Goal: Communication & Community: Answer question/provide support

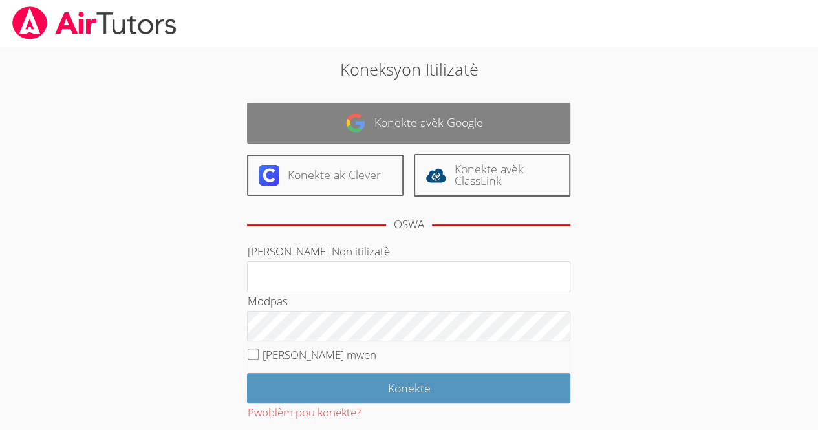
click at [291, 118] on link "Konekte avèk Google" at bounding box center [408, 123] width 323 height 41
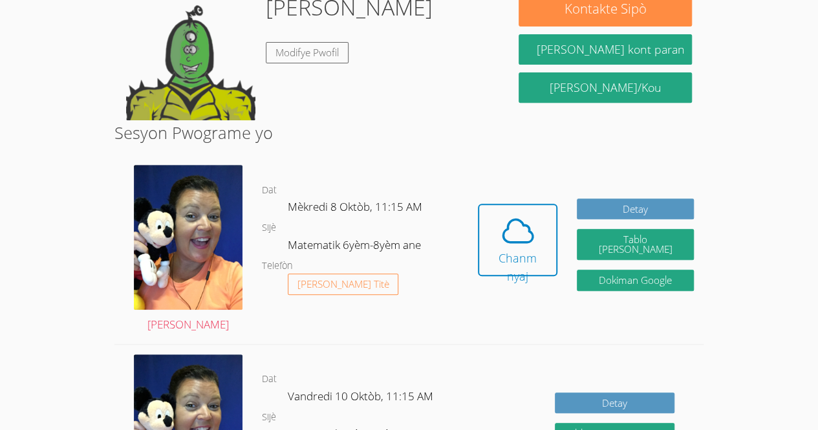
scroll to position [234, 0]
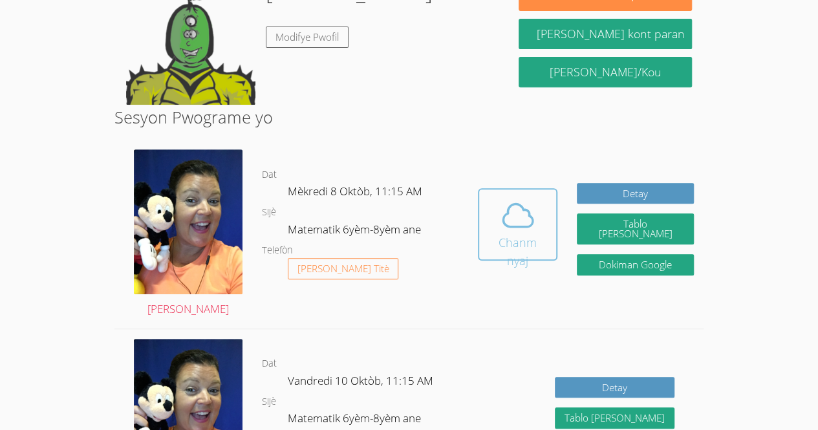
click at [504, 238] on font "Chanm nyaj" at bounding box center [518, 252] width 38 height 34
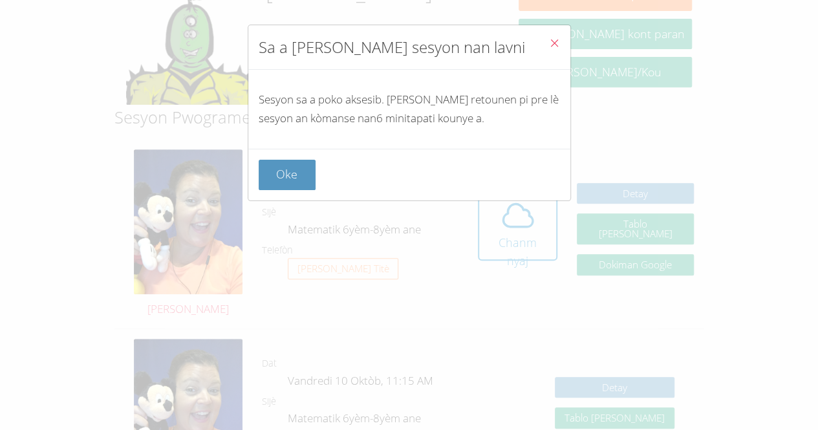
click at [549, 43] on icon "Fèmen" at bounding box center [554, 43] width 11 height 11
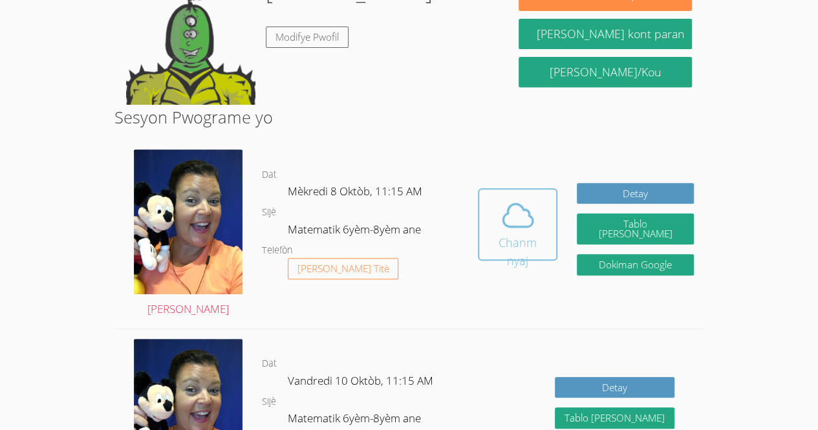
click at [501, 226] on span at bounding box center [518, 215] width 62 height 36
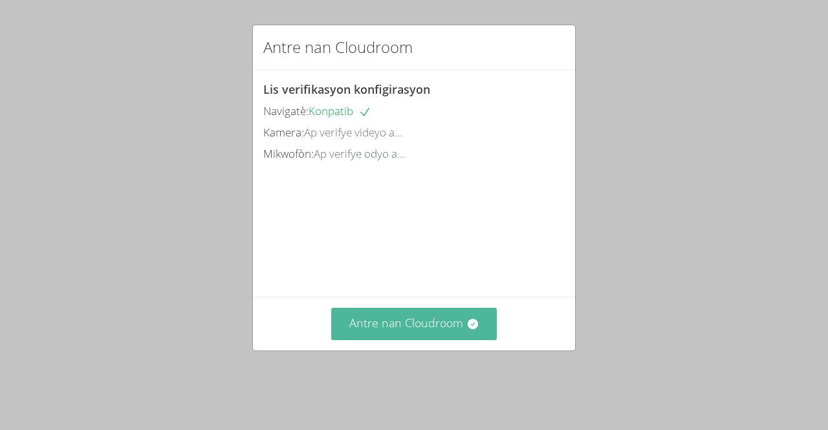
click at [400, 331] on font "Antre nan Cloudroom" at bounding box center [406, 323] width 114 height 16
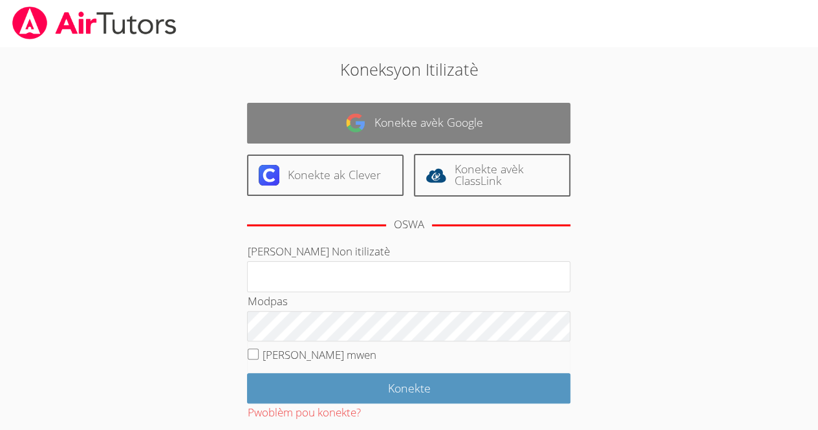
click at [392, 126] on font "Konekte avèk Google" at bounding box center [428, 123] width 109 height 16
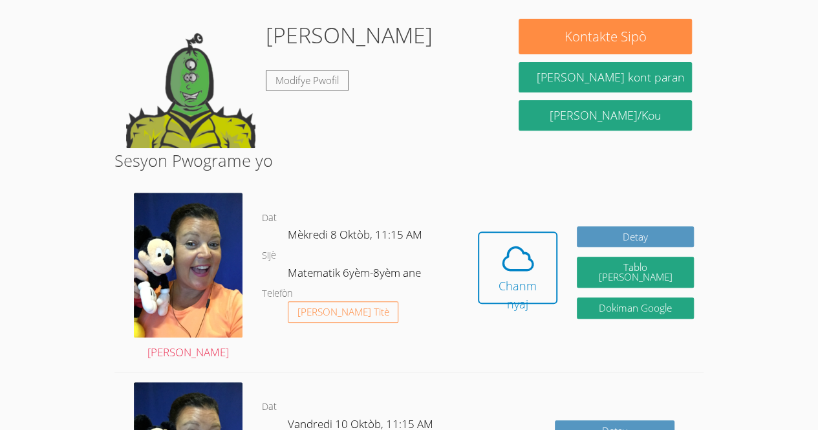
scroll to position [197, 0]
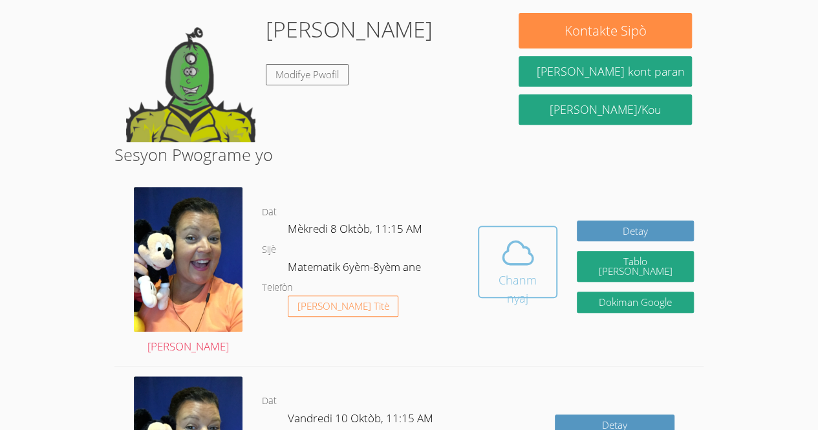
click at [521, 283] on font "Chanm nyaj" at bounding box center [518, 289] width 38 height 34
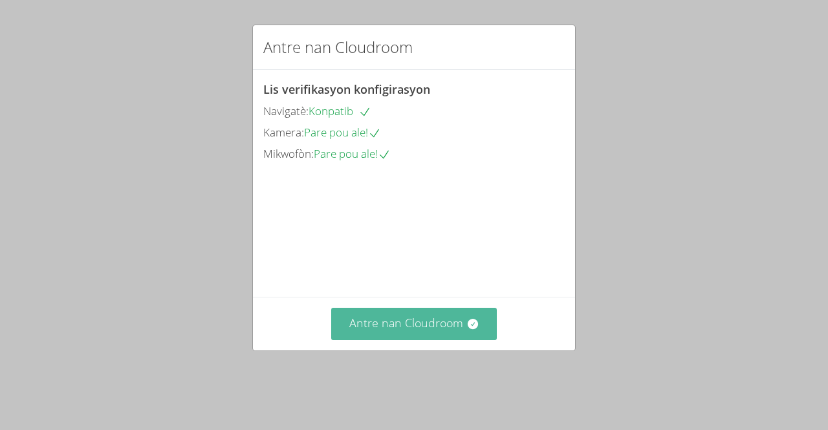
click at [442, 331] on font "Antre nan Cloudroom" at bounding box center [406, 323] width 114 height 16
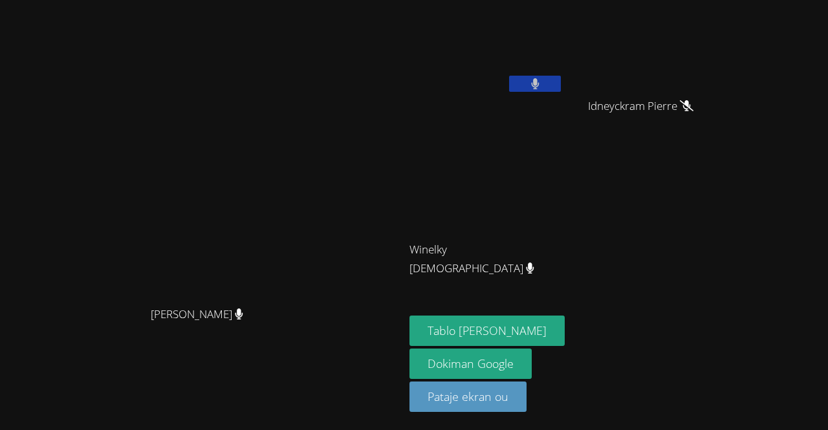
click at [561, 78] on button at bounding box center [535, 84] width 52 height 16
click at [542, 83] on icon at bounding box center [536, 83] width 14 height 11
click at [815, 117] on div "Peggy Koutas Peggy Koutas Rivaldo Jean Idneyckram Pierre Idneyckram Pierre Wine…" at bounding box center [414, 215] width 828 height 430
click at [542, 84] on icon at bounding box center [536, 83] width 14 height 11
click at [542, 82] on icon at bounding box center [536, 83] width 14 height 11
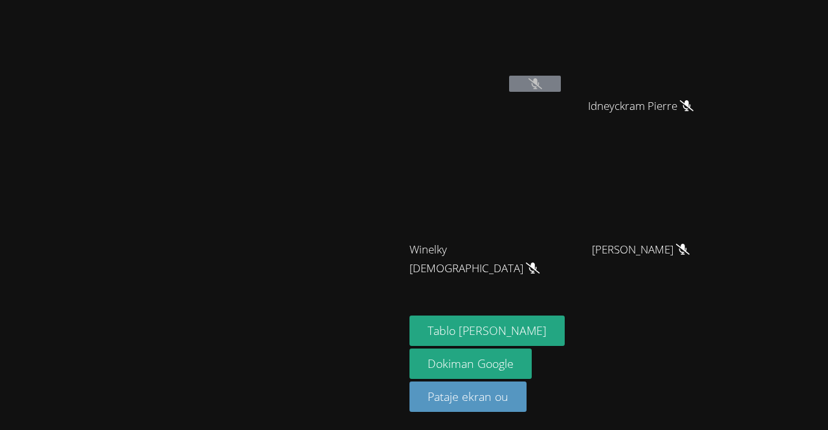
click at [561, 80] on button at bounding box center [535, 84] width 52 height 16
click at [561, 78] on button at bounding box center [535, 84] width 52 height 16
click at [563, 72] on video at bounding box center [487, 48] width 154 height 87
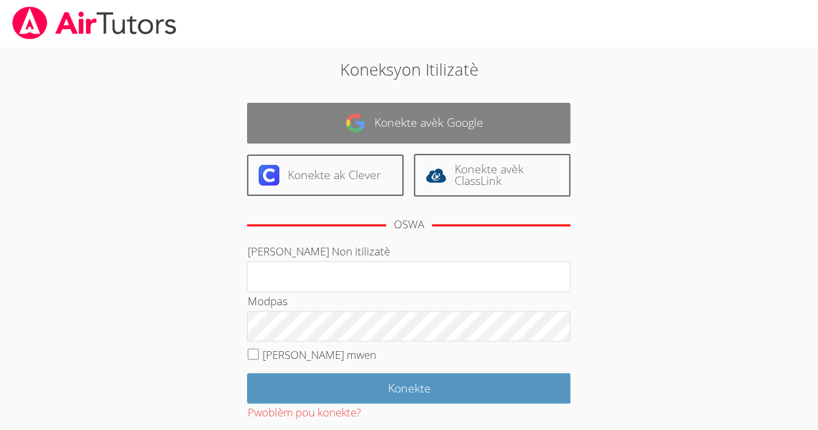
click at [426, 110] on link "Konekte avèk Google" at bounding box center [408, 123] width 323 height 41
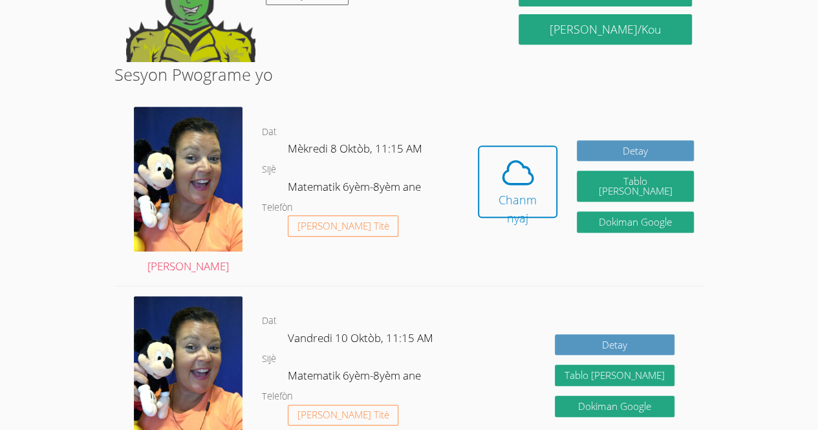
scroll to position [279, 0]
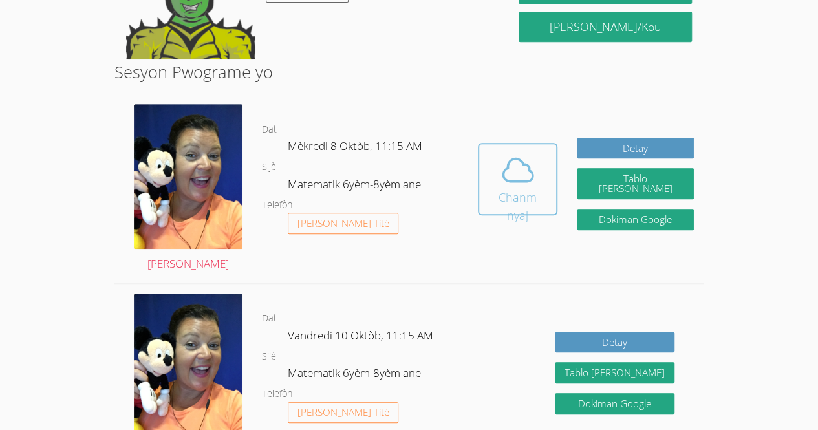
click at [533, 206] on button "Chanm nyaj" at bounding box center [518, 179] width 80 height 72
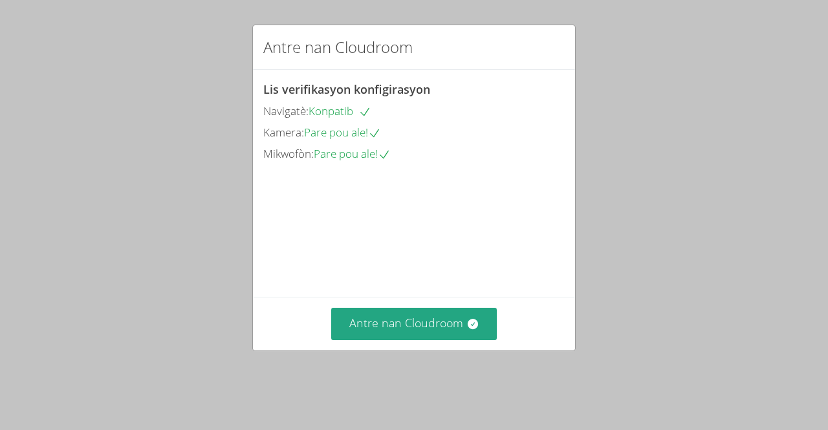
click at [519, 373] on div "Antre nan Cloudroom Lis verifikasyon konfigirasyon Navigatè: Konpatib Kamera: P…" at bounding box center [414, 215] width 828 height 430
click at [462, 386] on div "Antre nan Cloudroom Lis verifikasyon konfigirasyon Navigatè: Konpatib Kamera: P…" at bounding box center [414, 215] width 828 height 430
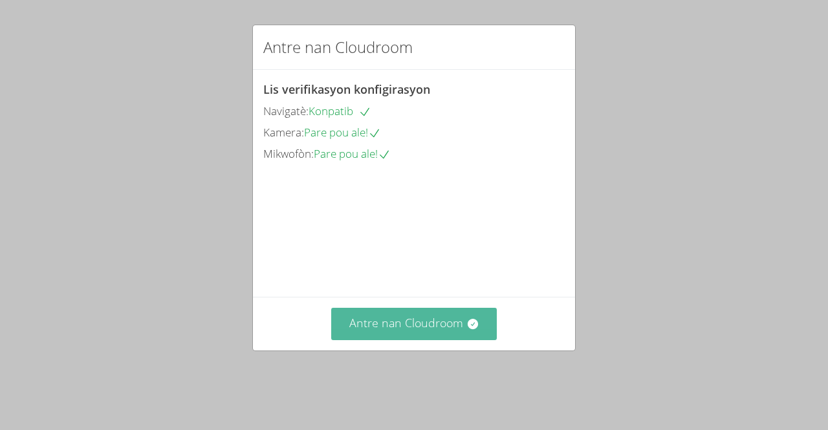
click at [461, 340] on button "Antre nan Cloudroom" at bounding box center [414, 324] width 166 height 32
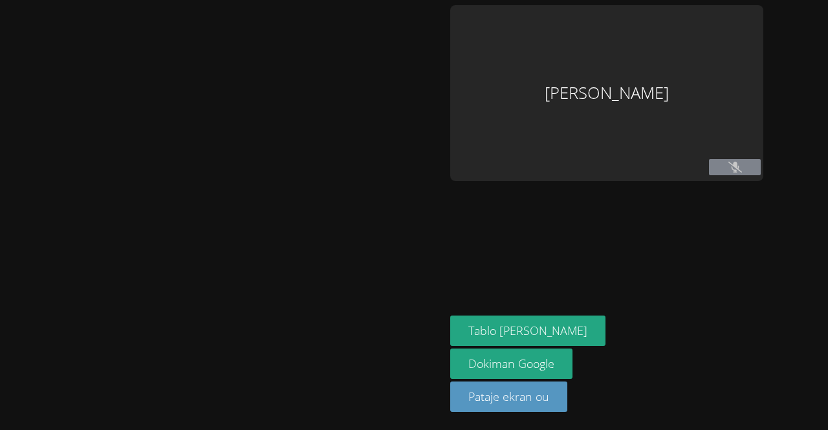
click at [440, 349] on div at bounding box center [222, 215] width 435 height 420
click at [468, 361] on font "Dokiman Google" at bounding box center [511, 364] width 86 height 16
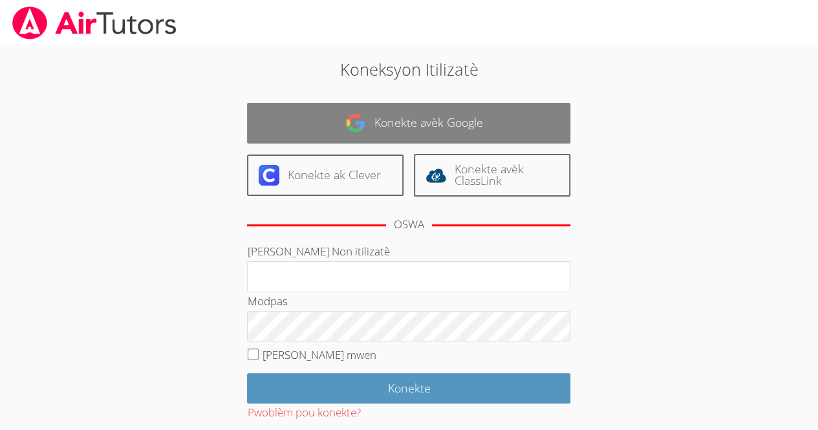
click at [335, 105] on link "Konekte avèk Google" at bounding box center [408, 123] width 323 height 41
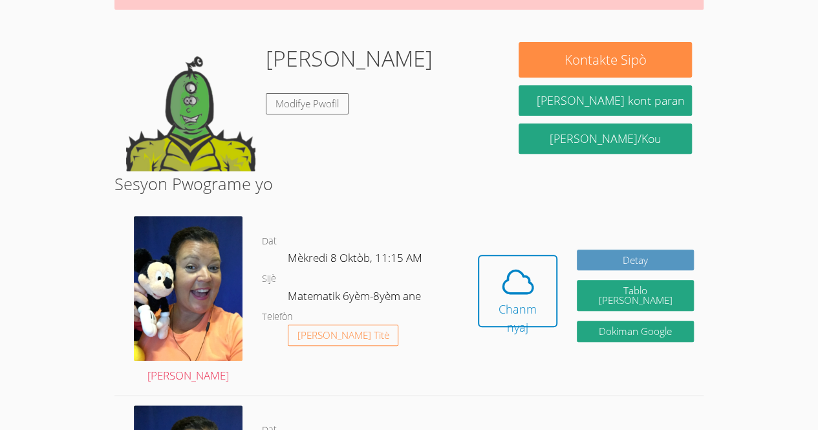
scroll to position [168, 0]
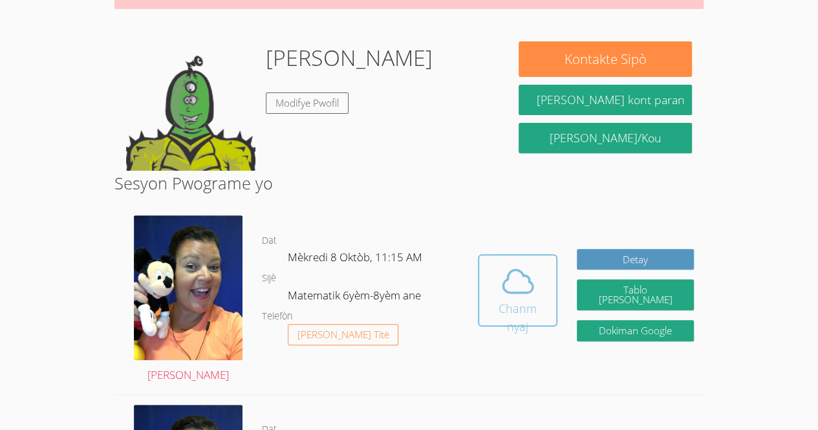
click at [521, 284] on icon at bounding box center [518, 281] width 36 height 36
click at [525, 305] on font "Chanm nyaj" at bounding box center [518, 318] width 38 height 34
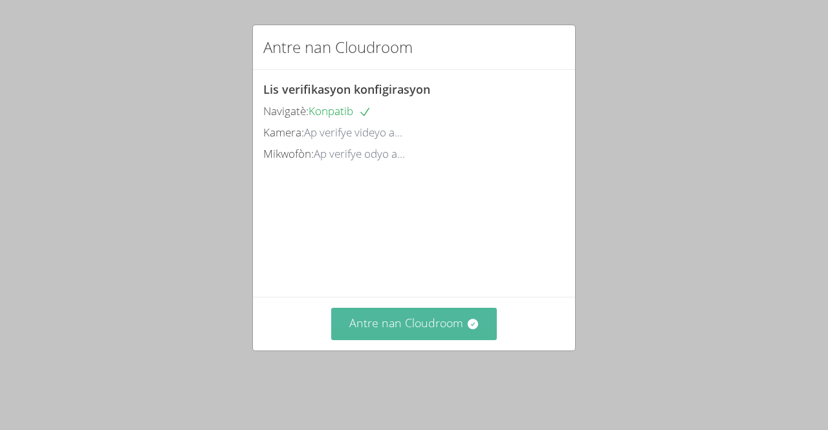
click at [444, 331] on font "Antre nan Cloudroom" at bounding box center [406, 323] width 114 height 16
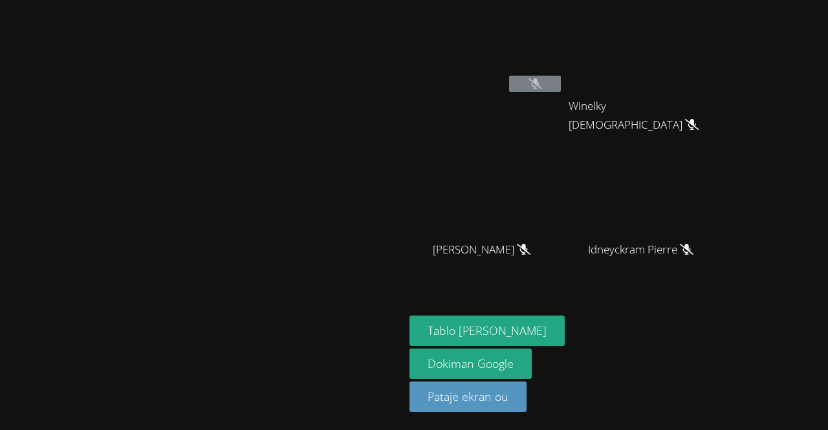
click at [399, 384] on div "Peggy Koutas" at bounding box center [202, 215] width 394 height 420
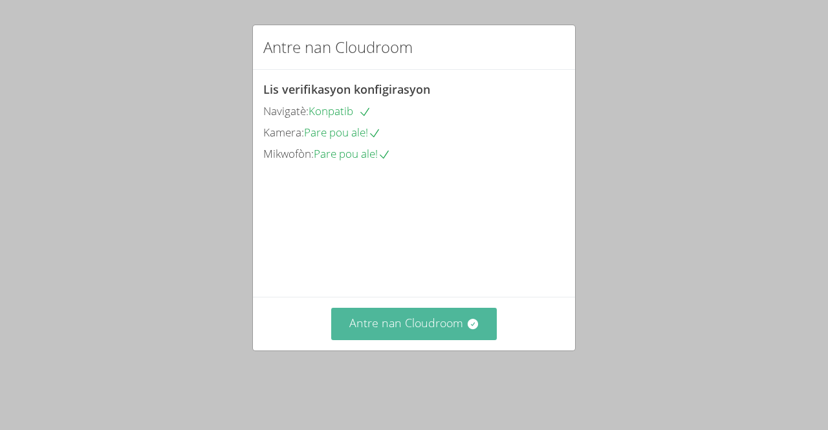
click at [395, 331] on font "Antre nan Cloudroom" at bounding box center [406, 323] width 114 height 16
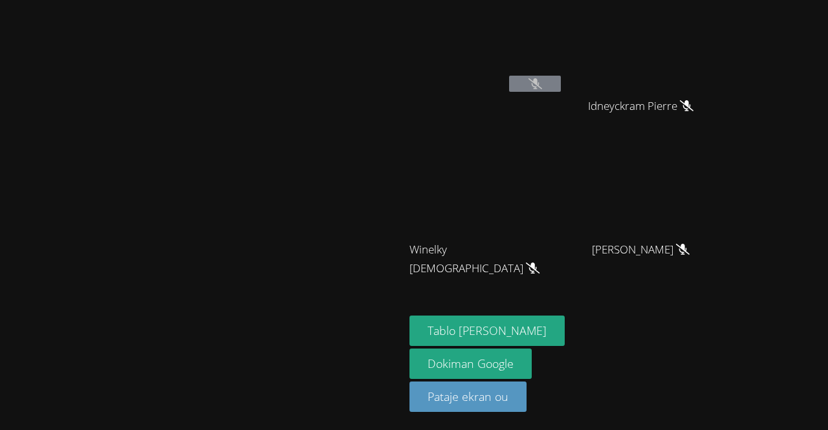
click at [561, 77] on button at bounding box center [535, 84] width 52 height 16
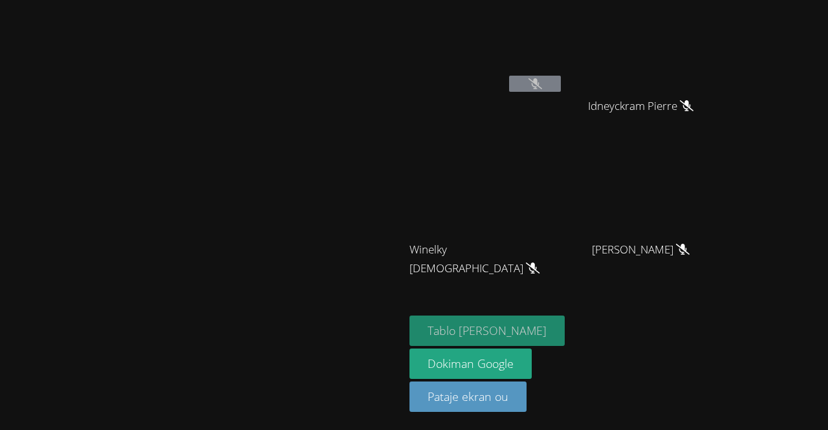
click at [547, 328] on font "Tablo blan" at bounding box center [487, 331] width 119 height 16
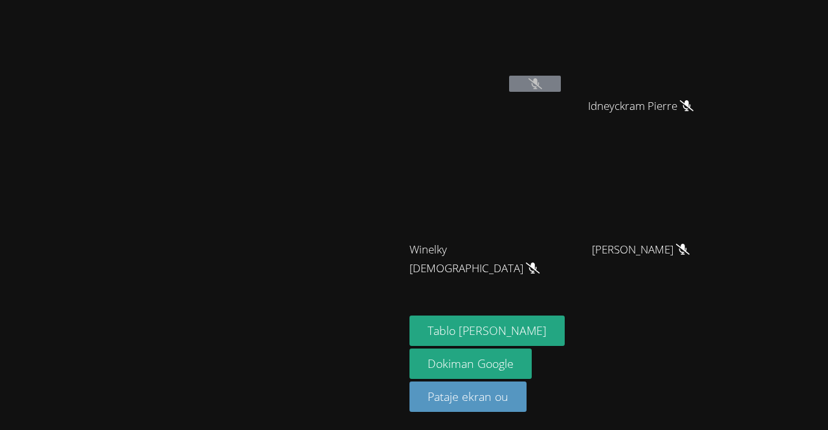
click at [561, 87] on button at bounding box center [535, 84] width 52 height 16
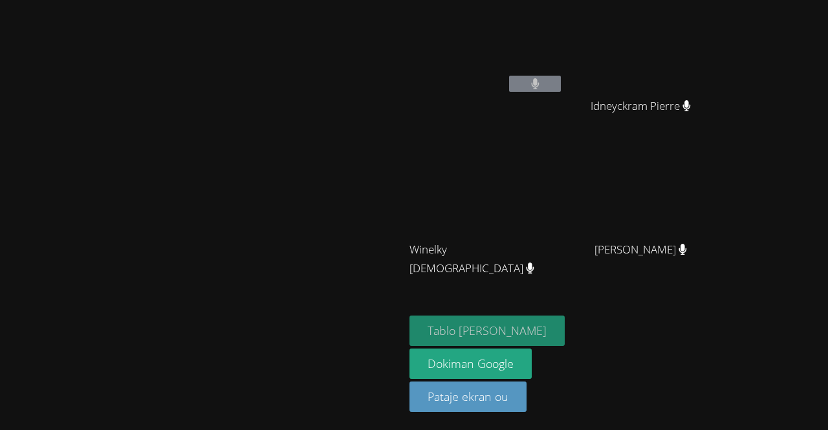
click at [547, 329] on font "Tablo blan" at bounding box center [487, 331] width 119 height 16
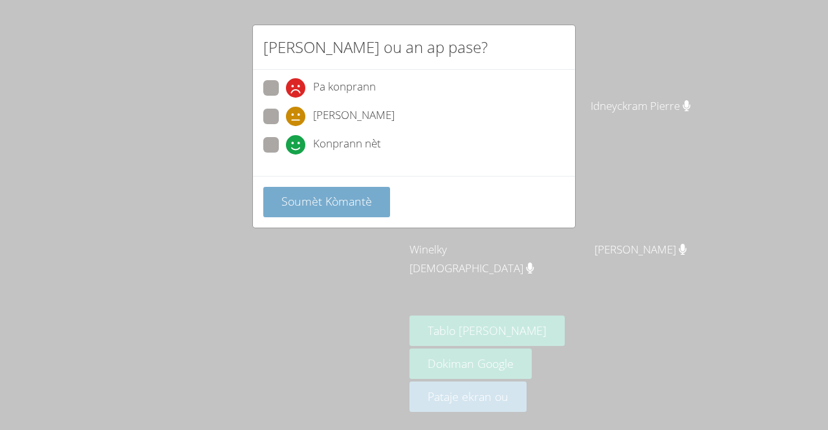
click at [349, 199] on font "Soumèt Kòmantè" at bounding box center [326, 201] width 91 height 16
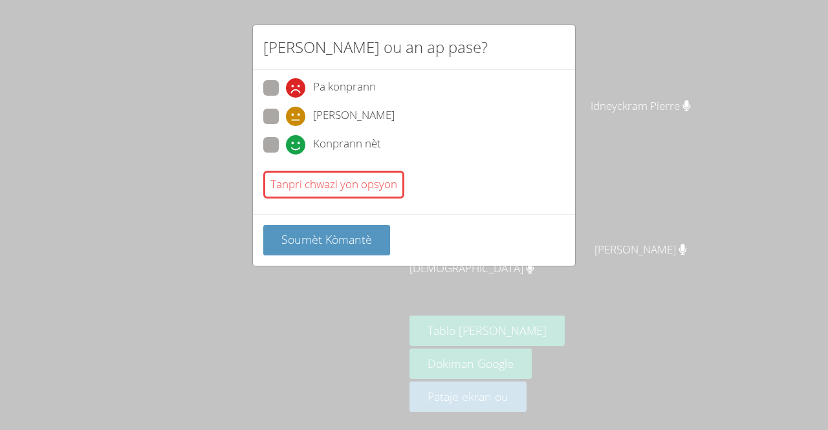
click at [287, 116] on icon at bounding box center [295, 116] width 19 height 19
click at [287, 116] on input "Yon jan konprann" at bounding box center [291, 114] width 11 height 11
radio input "true"
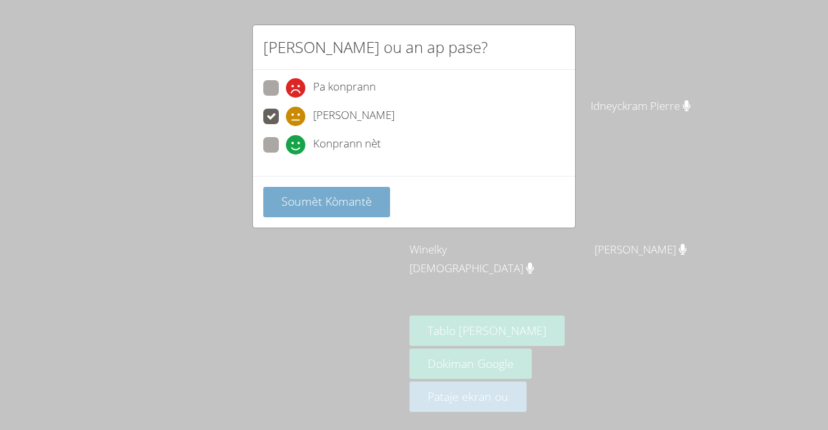
click at [317, 199] on font "Soumèt Kòmantè" at bounding box center [326, 201] width 91 height 16
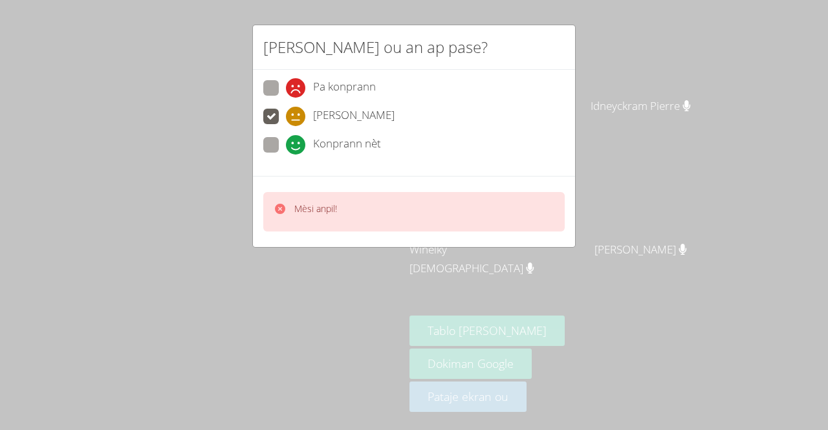
click at [355, 212] on div "Mèsi anpil!" at bounding box center [413, 211] width 301 height 39
click at [496, 149] on div "Konprann nèt" at bounding box center [413, 148] width 301 height 23
click at [347, 91] on font "Pa konprann" at bounding box center [344, 86] width 63 height 15
click at [297, 91] on input "Pa konprann" at bounding box center [291, 85] width 11 height 11
radio input "true"
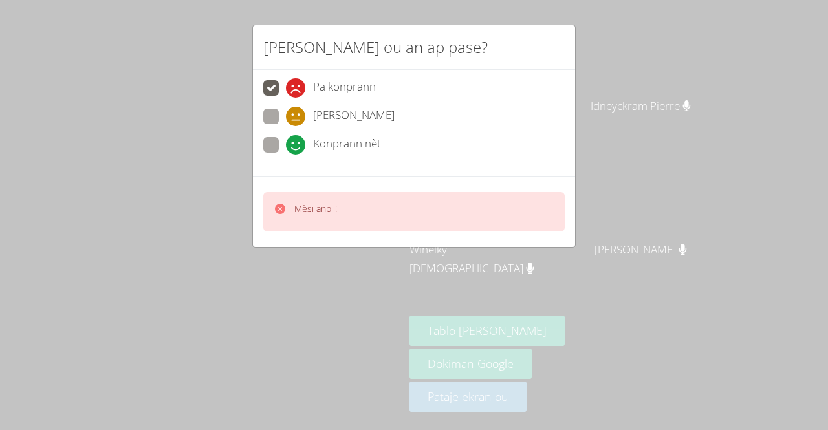
click at [332, 84] on font "Pa konprann" at bounding box center [344, 86] width 63 height 15
click at [297, 84] on input "Pa konprann" at bounding box center [291, 85] width 11 height 11
click at [331, 160] on div "Pa konprann Yon jan konprann Konprann nèt" at bounding box center [414, 123] width 322 height 106
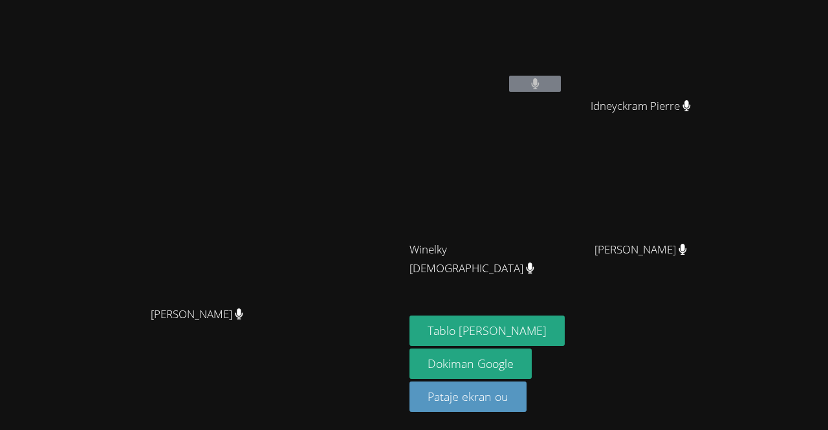
click at [651, 311] on aside "Rivaldo Jean Idneyckram Pierre Idneyckram Pierre Winelky Thelemaque Winelky The…" at bounding box center [565, 215] width 323 height 430
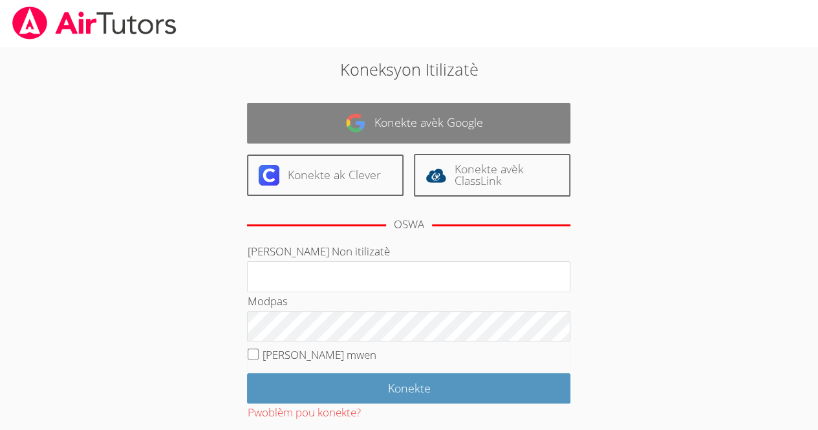
click at [428, 123] on font "Konekte avèk Google" at bounding box center [428, 123] width 109 height 16
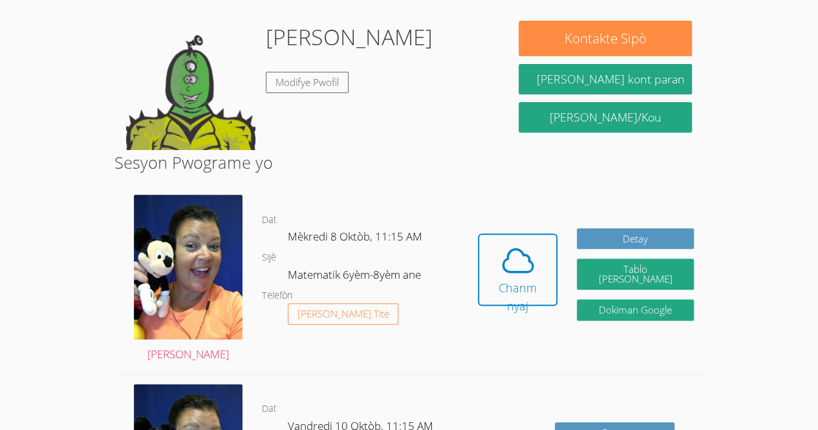
scroll to position [190, 0]
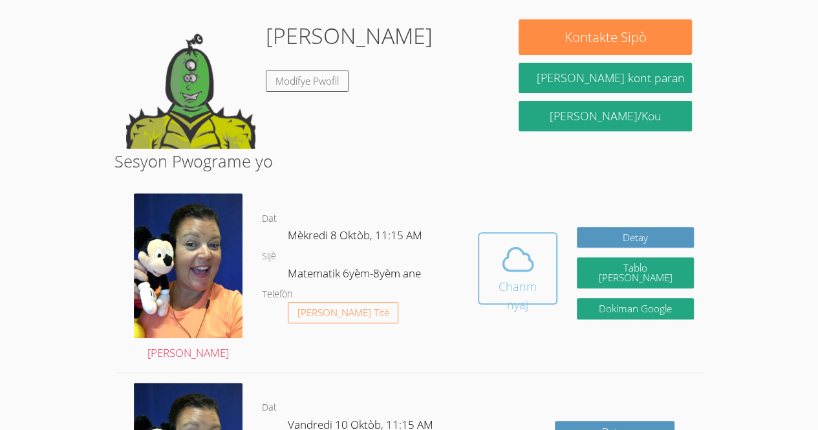
click at [519, 279] on font "Chanm nyaj" at bounding box center [518, 296] width 38 height 34
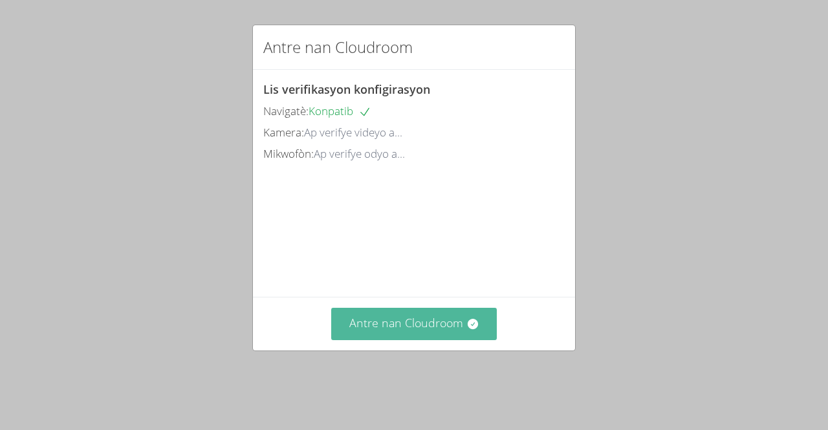
click at [453, 340] on button "Antre nan Cloudroom" at bounding box center [414, 324] width 166 height 32
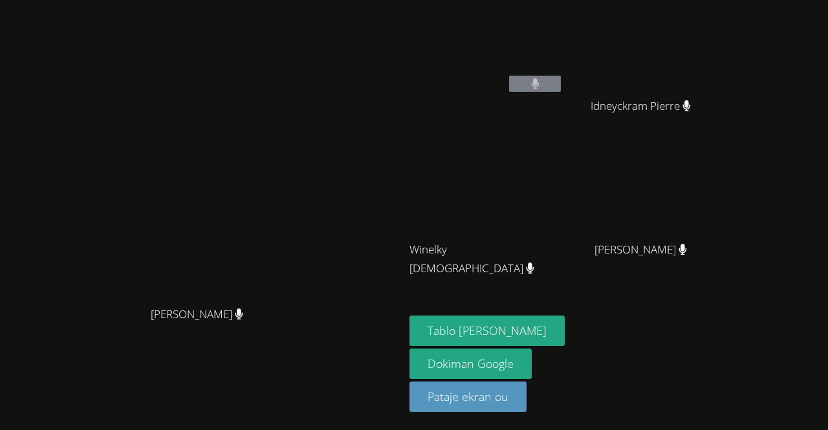
click at [11, 267] on div "[PERSON_NAME]" at bounding box center [202, 189] width 394 height 222
